Goal: Find specific page/section

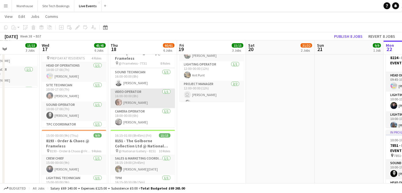
scroll to position [105, 0]
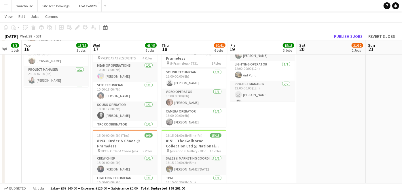
drag, startPoint x: 223, startPoint y: 138, endPoint x: 286, endPoint y: 150, distance: 64.2
click at [278, 151] on app-calendar-viewport "Sun 14 Mon 15 3/3 1 Job Tue 16 15/15 3 Jobs Wed 17 45/45 6 Jobs Thu 18 60/61 6 …" at bounding box center [201, 112] width 402 height 579
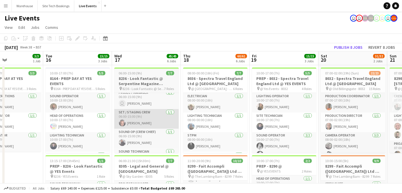
scroll to position [0, 233]
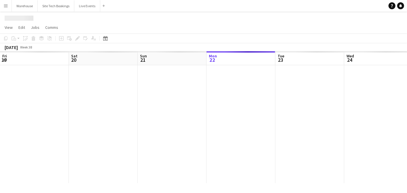
scroll to position [0, 137]
